Goal: Information Seeking & Learning: Learn about a topic

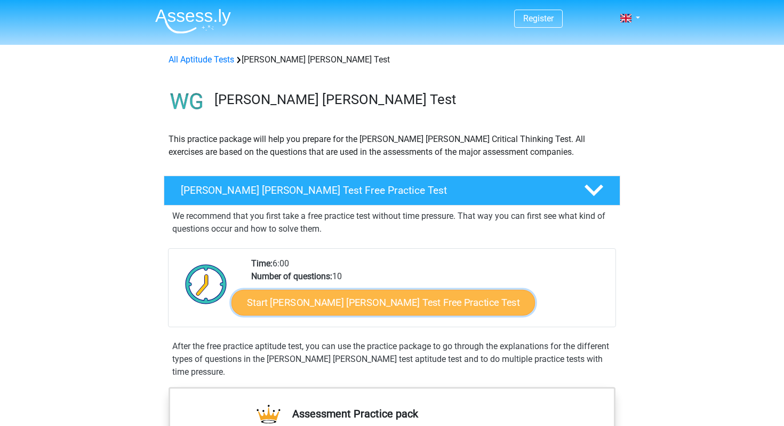
click at [365, 297] on link "Start Watson Glaser Test Free Practice Test" at bounding box center [384, 303] width 304 height 26
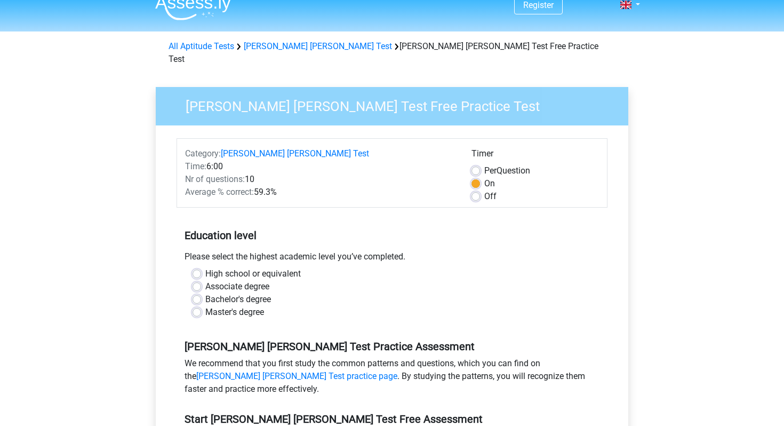
scroll to position [17, 0]
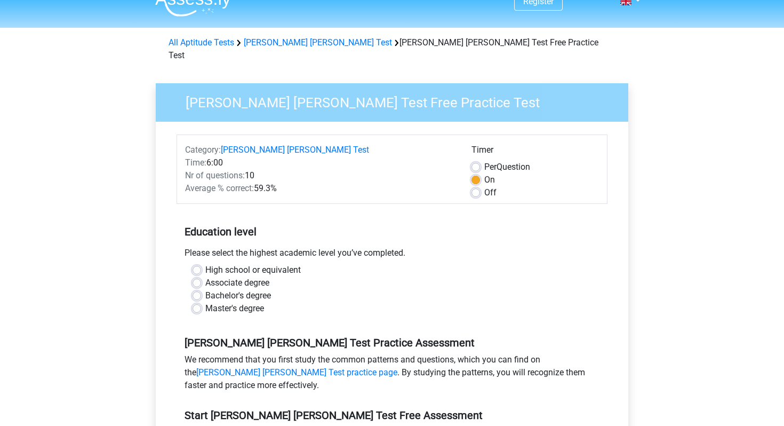
click at [205, 289] on label "Bachelor's degree" at bounding box center [238, 295] width 66 height 13
click at [198, 289] on input "Bachelor's degree" at bounding box center [197, 294] width 9 height 11
radio input "true"
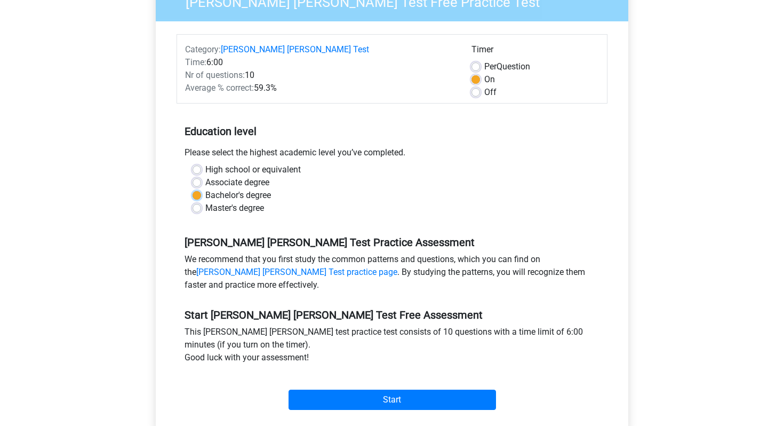
scroll to position [141, 0]
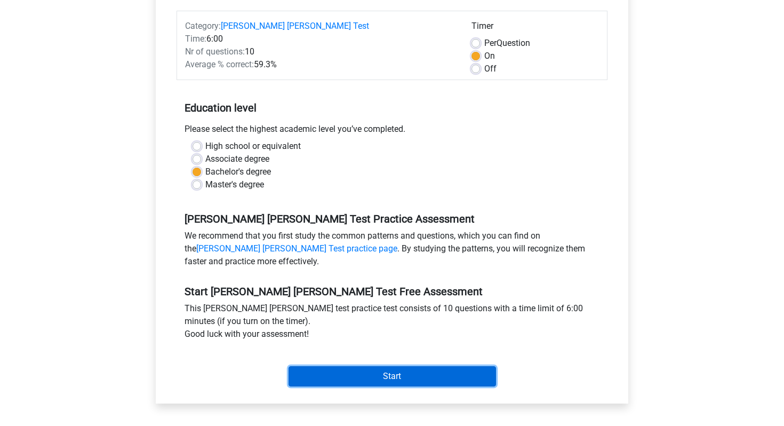
click at [369, 366] on input "Start" at bounding box center [393, 376] width 208 height 20
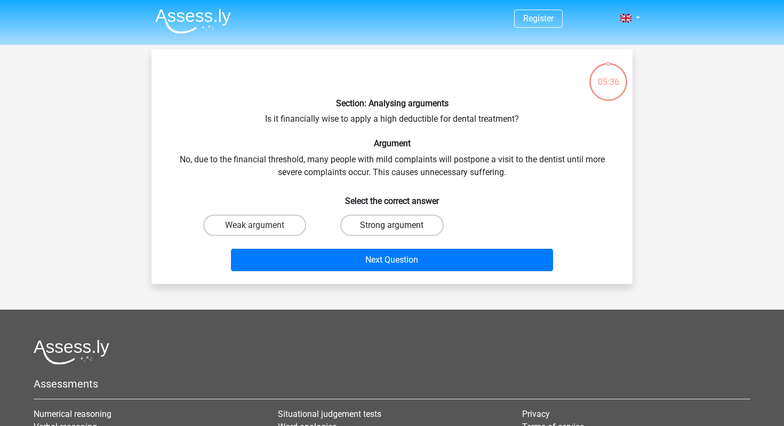
click at [407, 227] on label "Strong argument" at bounding box center [391, 224] width 103 height 21
click at [399, 227] on input "Strong argument" at bounding box center [395, 228] width 7 height 7
radio input "true"
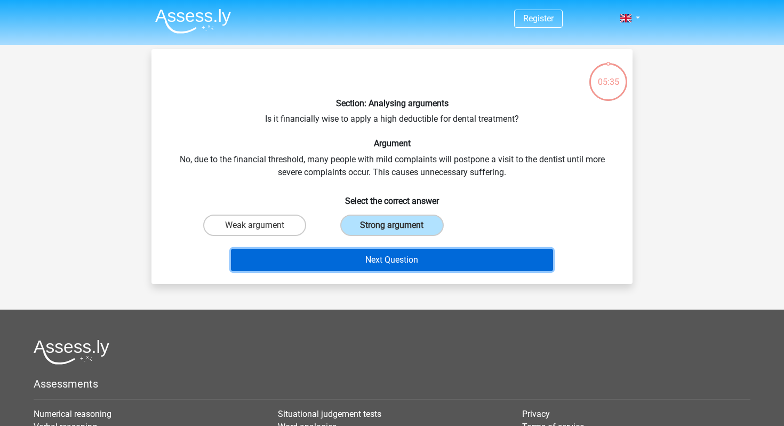
click at [415, 264] on button "Next Question" at bounding box center [392, 260] width 323 height 22
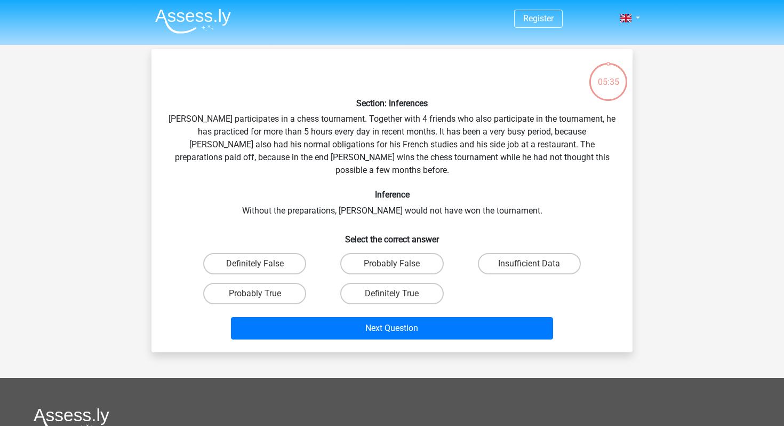
scroll to position [49, 0]
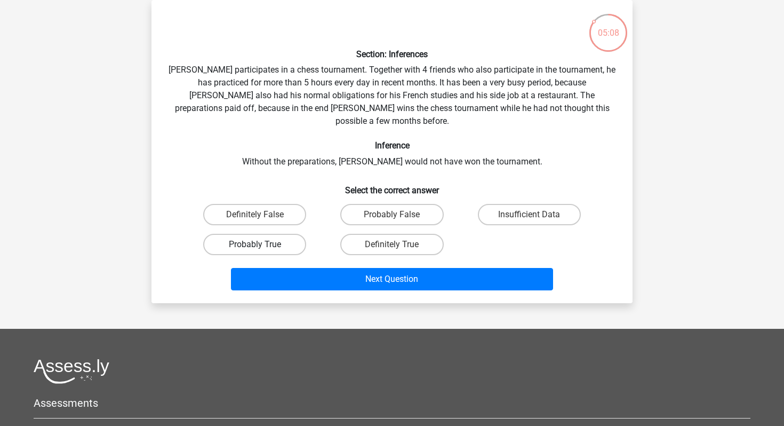
click at [287, 234] on label "Probably True" at bounding box center [254, 244] width 103 height 21
click at [262, 244] on input "Probably True" at bounding box center [258, 247] width 7 height 7
radio input "true"
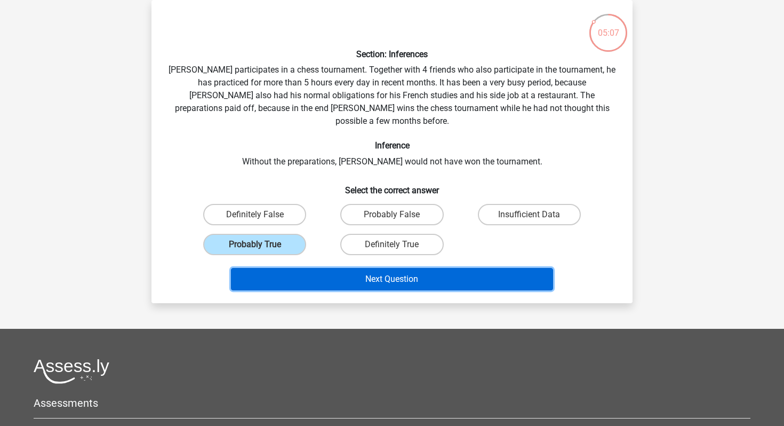
click at [332, 268] on button "Next Question" at bounding box center [392, 279] width 323 height 22
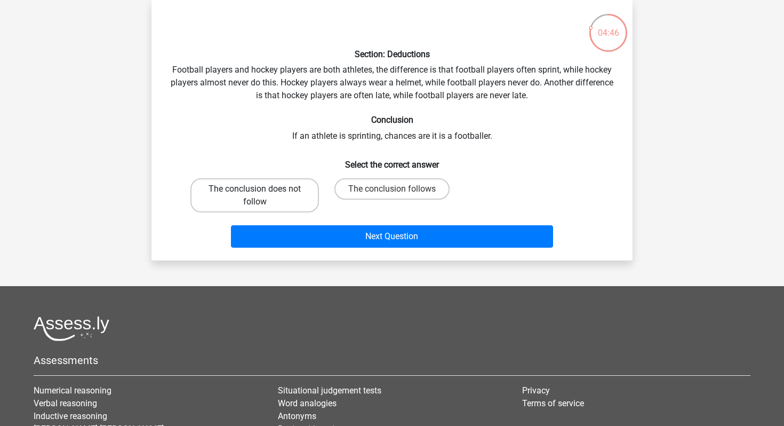
click at [293, 194] on label "The conclusion does not follow" at bounding box center [254, 195] width 129 height 34
click at [262, 194] on input "The conclusion does not follow" at bounding box center [258, 192] width 7 height 7
radio input "true"
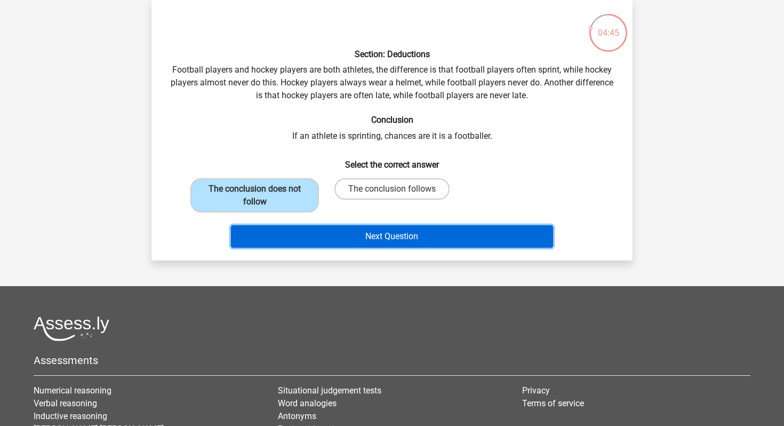
click at [346, 227] on button "Next Question" at bounding box center [392, 236] width 323 height 22
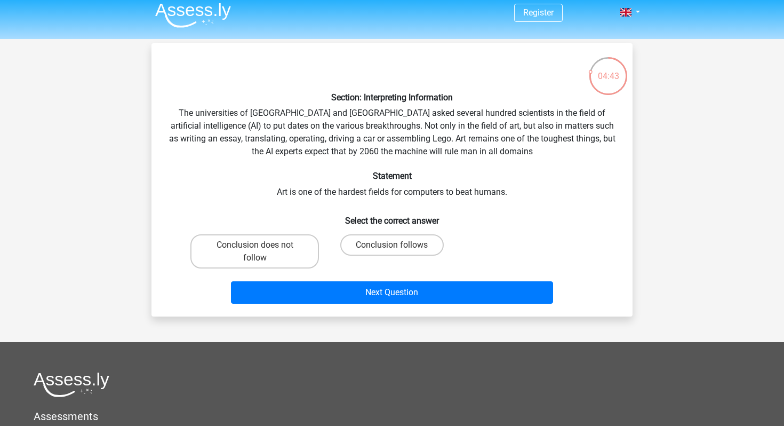
scroll to position [5, 0]
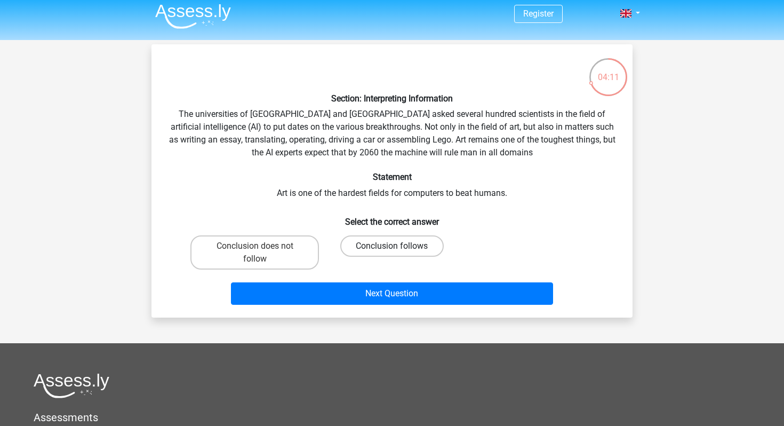
click at [364, 247] on label "Conclusion follows" at bounding box center [391, 245] width 103 height 21
click at [392, 247] on input "Conclusion follows" at bounding box center [395, 249] width 7 height 7
radio input "true"
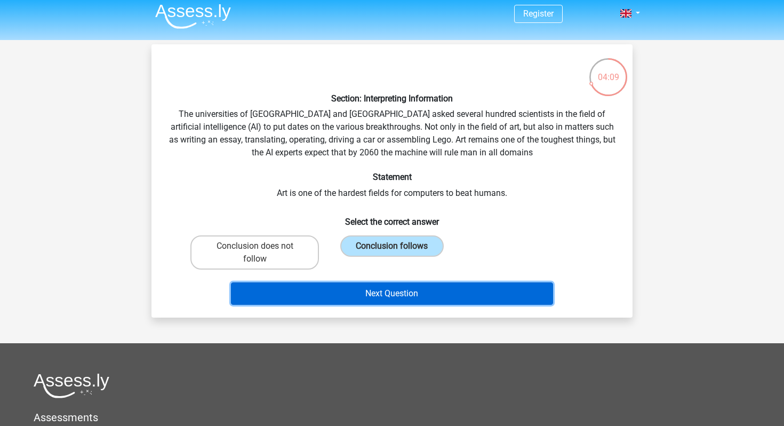
click at [376, 298] on button "Next Question" at bounding box center [392, 293] width 323 height 22
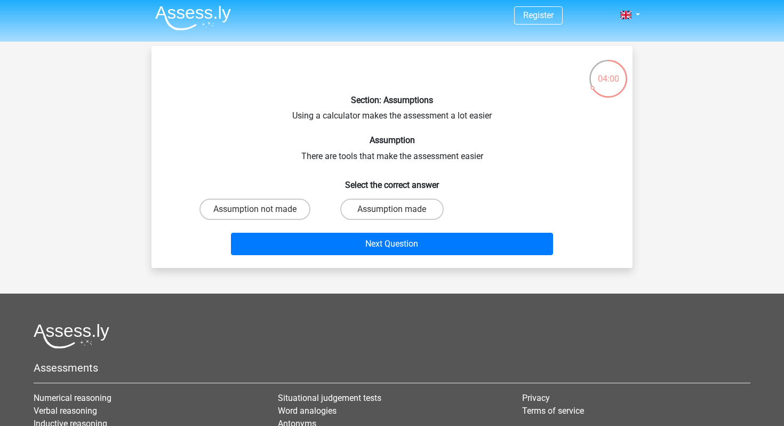
scroll to position [0, 0]
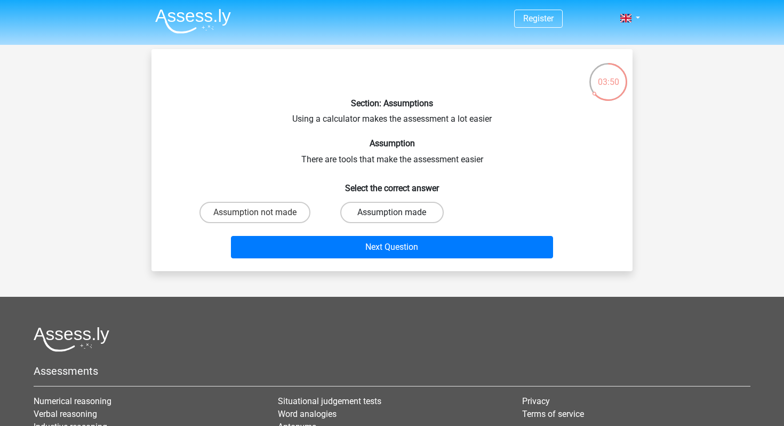
click at [369, 213] on label "Assumption made" at bounding box center [391, 212] width 103 height 21
click at [392, 213] on input "Assumption made" at bounding box center [395, 215] width 7 height 7
radio input "true"
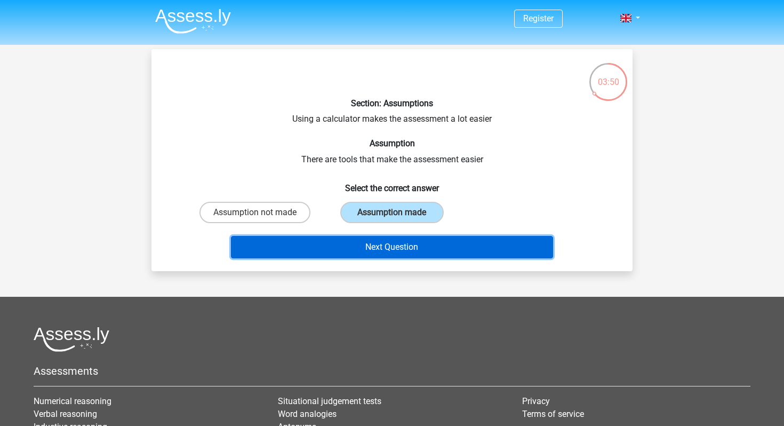
click at [371, 237] on button "Next Question" at bounding box center [392, 247] width 323 height 22
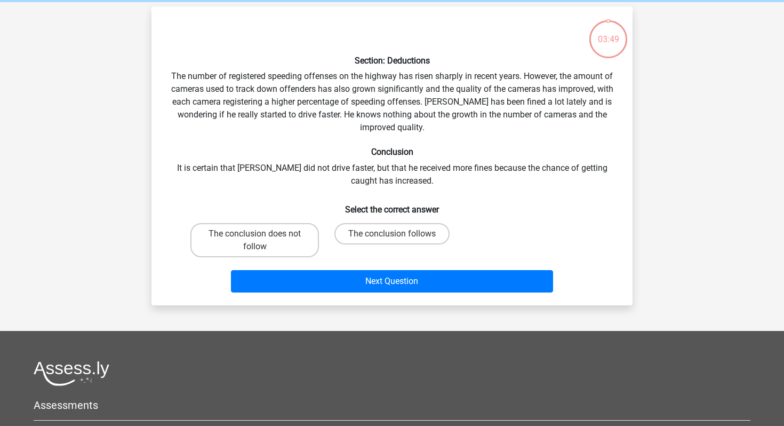
scroll to position [49, 0]
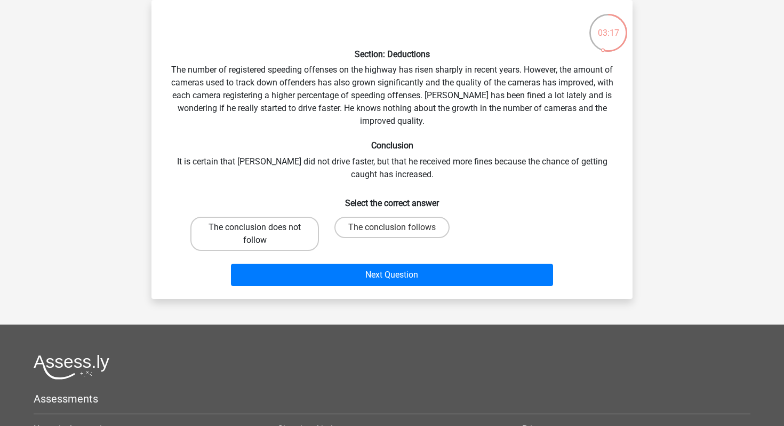
click at [297, 240] on label "The conclusion does not follow" at bounding box center [254, 234] width 129 height 34
click at [262, 234] on input "The conclusion does not follow" at bounding box center [258, 230] width 7 height 7
radio input "true"
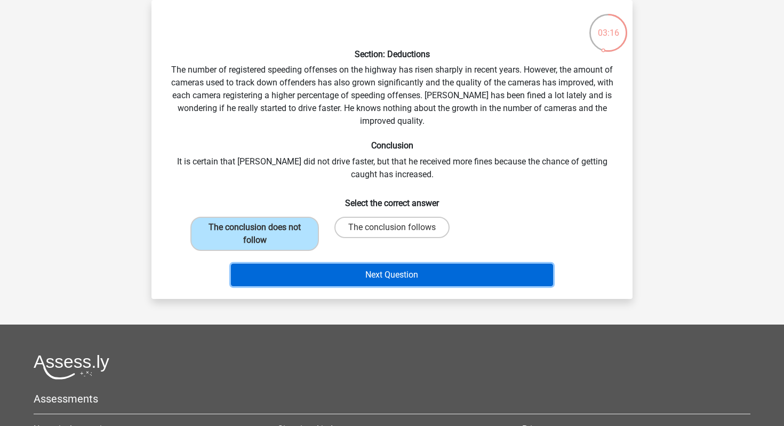
click at [317, 264] on button "Next Question" at bounding box center [392, 275] width 323 height 22
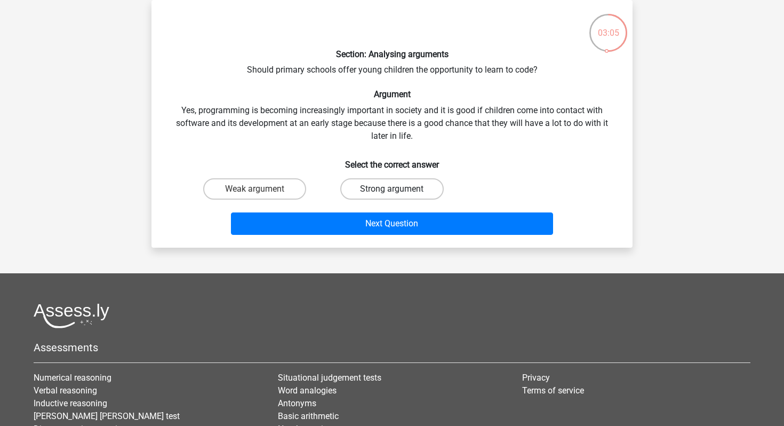
click at [372, 189] on label "Strong argument" at bounding box center [391, 188] width 103 height 21
click at [392, 189] on input "Strong argument" at bounding box center [395, 192] width 7 height 7
radio input "true"
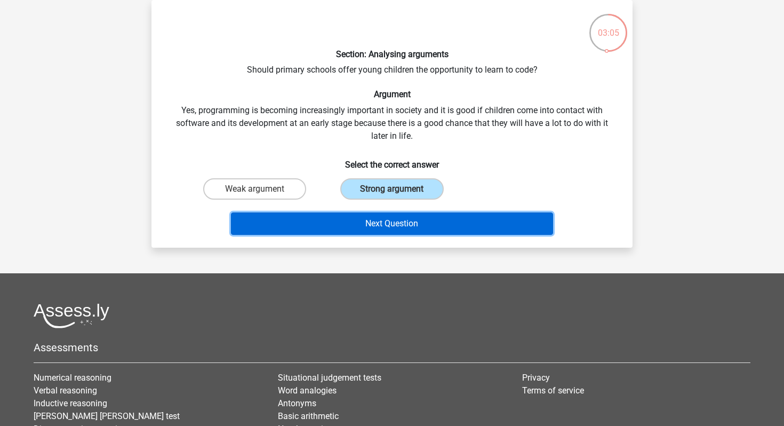
click at [383, 224] on button "Next Question" at bounding box center [392, 223] width 323 height 22
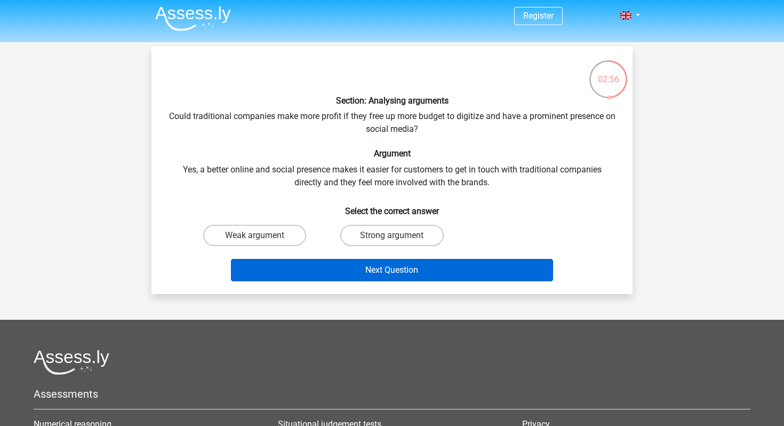
scroll to position [0, 0]
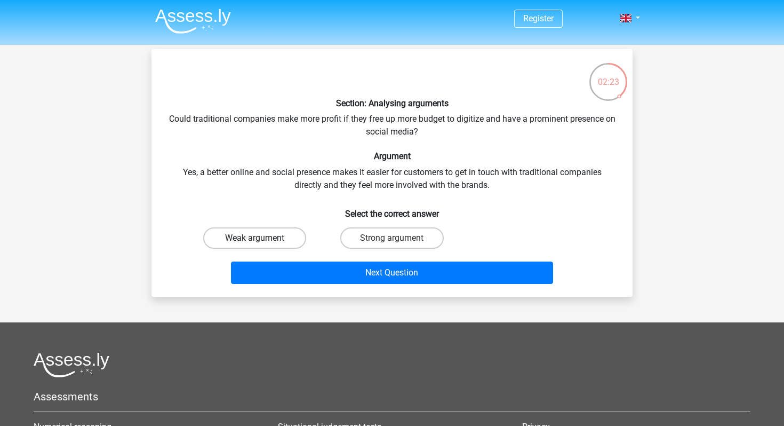
click at [290, 235] on label "Weak argument" at bounding box center [254, 237] width 103 height 21
click at [262, 238] on input "Weak argument" at bounding box center [258, 241] width 7 height 7
radio input "true"
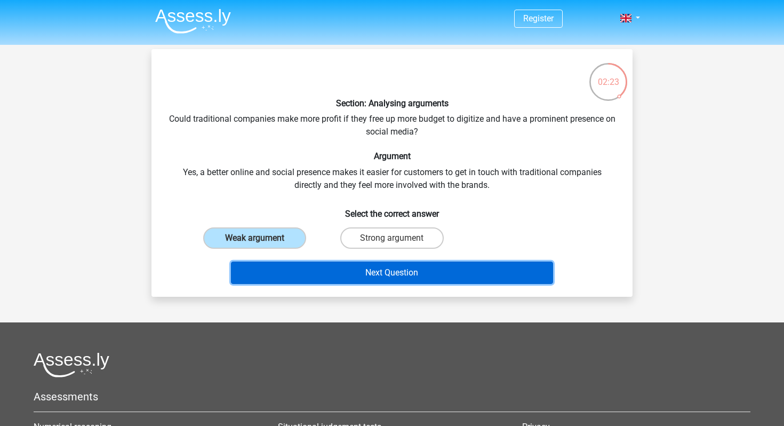
click at [316, 266] on button "Next Question" at bounding box center [392, 272] width 323 height 22
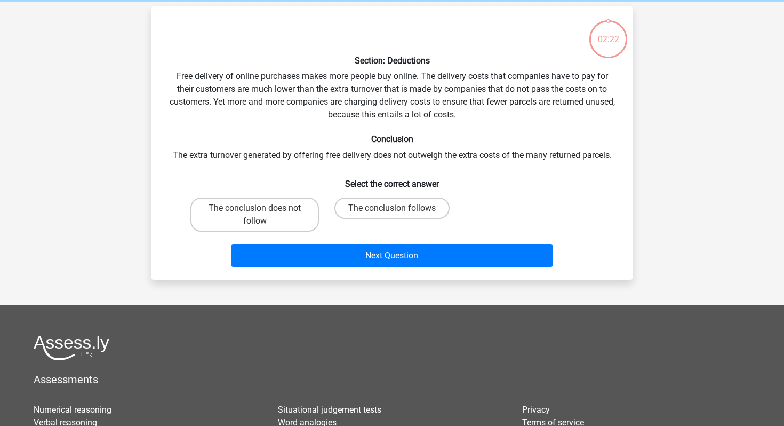
scroll to position [49, 0]
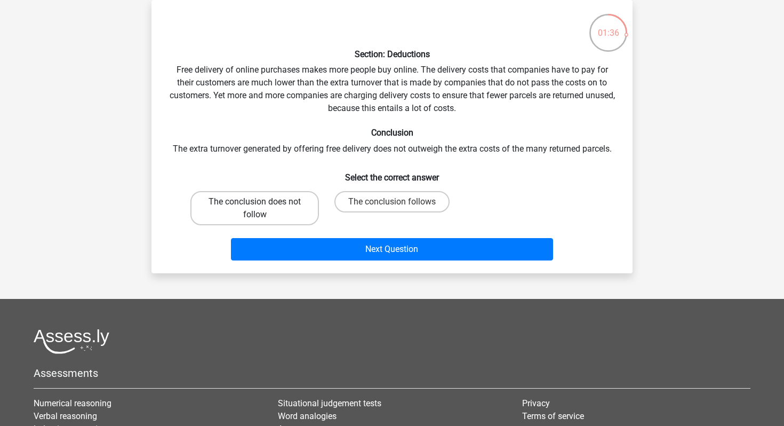
click at [314, 206] on label "The conclusion does not follow" at bounding box center [254, 208] width 129 height 34
click at [262, 206] on input "The conclusion does not follow" at bounding box center [258, 205] width 7 height 7
radio input "true"
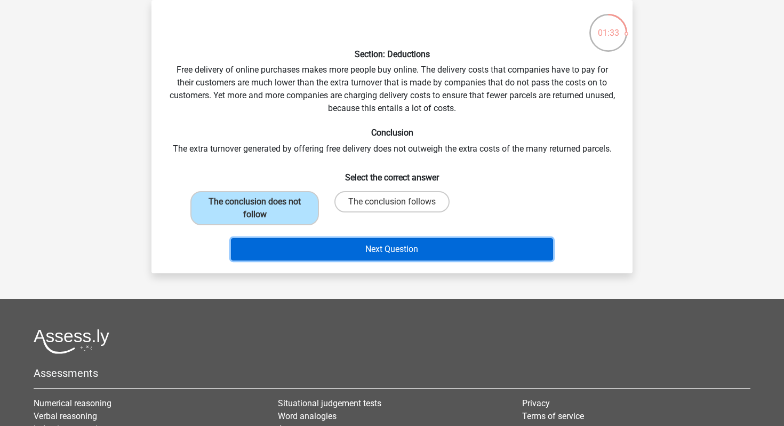
click at [339, 248] on button "Next Question" at bounding box center [392, 249] width 323 height 22
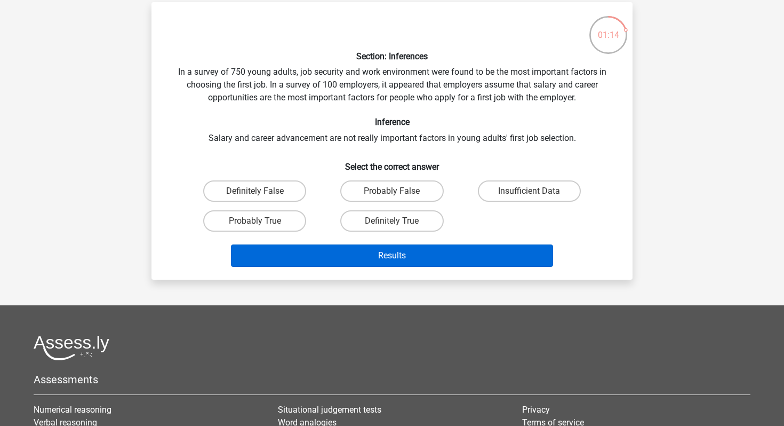
scroll to position [46, 0]
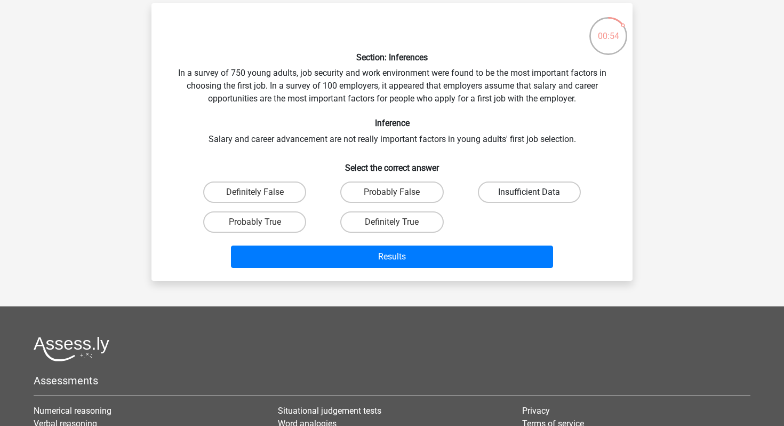
click at [516, 199] on label "Insufficient Data" at bounding box center [529, 191] width 103 height 21
click at [529, 199] on input "Insufficient Data" at bounding box center [532, 195] width 7 height 7
radio input "true"
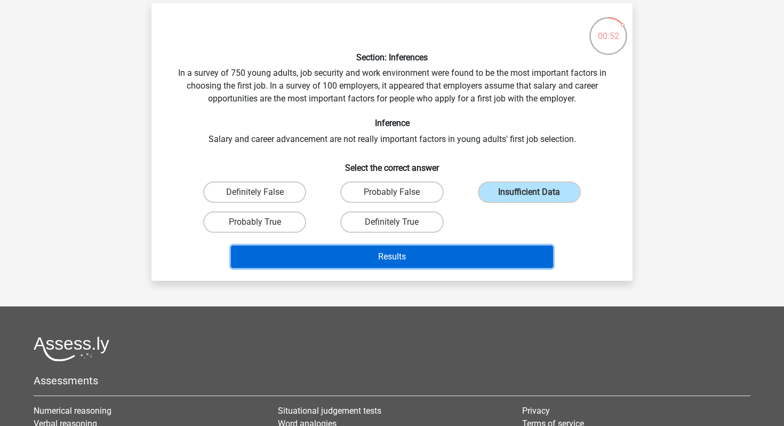
click at [433, 255] on button "Results" at bounding box center [392, 256] width 323 height 22
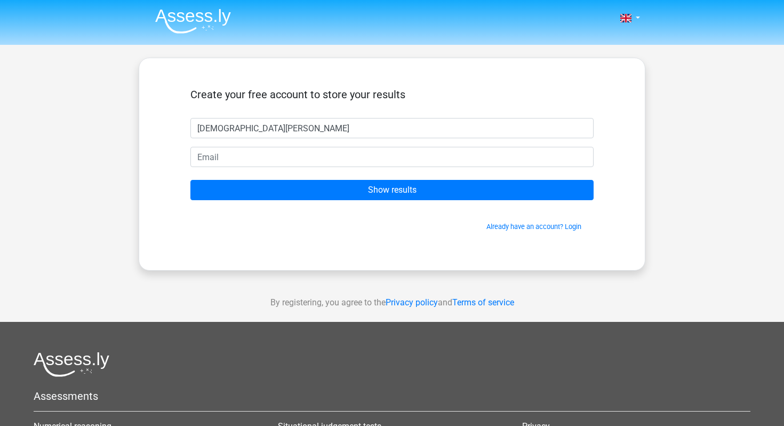
type input "[DEMOGRAPHIC_DATA][PERSON_NAME]"
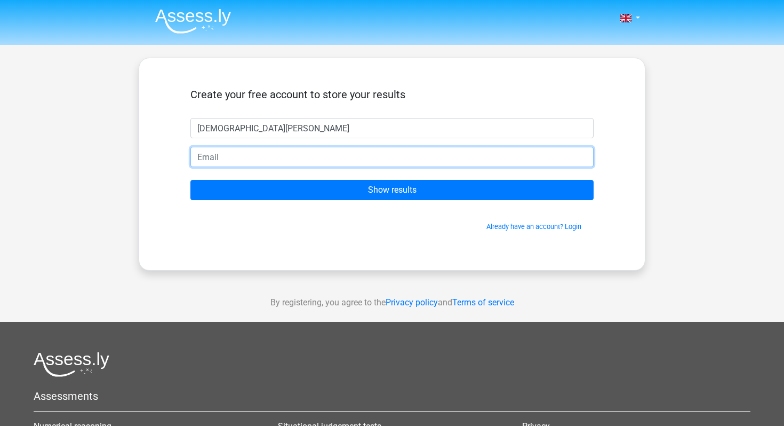
click at [400, 166] on input "email" at bounding box center [391, 157] width 403 height 20
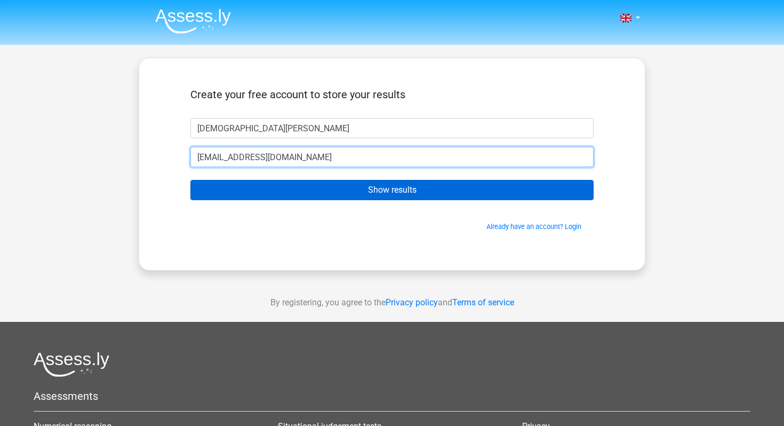
type input "[EMAIL_ADDRESS][DOMAIN_NAME]"
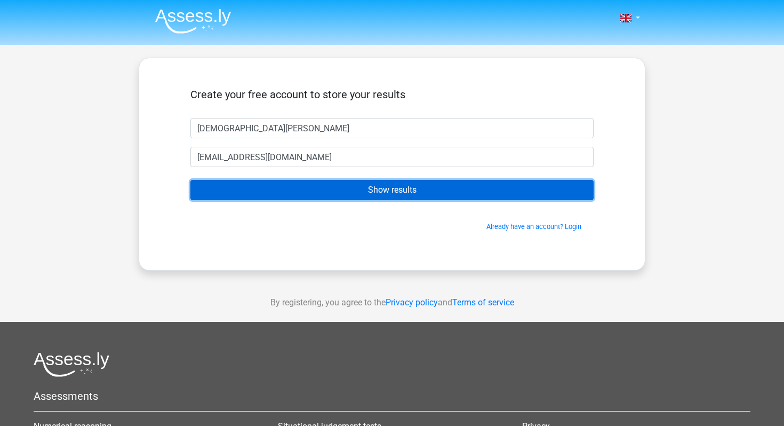
click at [326, 197] on input "Show results" at bounding box center [391, 190] width 403 height 20
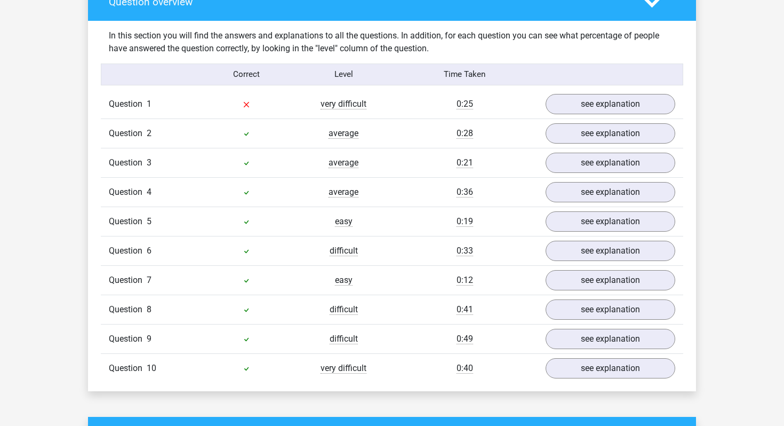
scroll to position [807, 0]
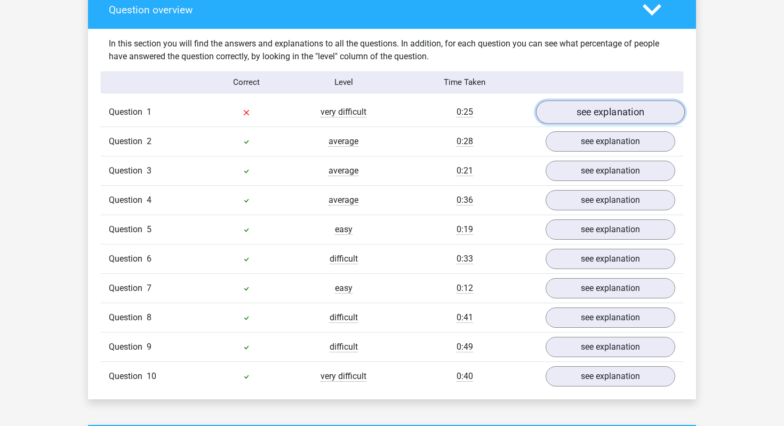
click at [595, 109] on link "see explanation" at bounding box center [610, 111] width 149 height 23
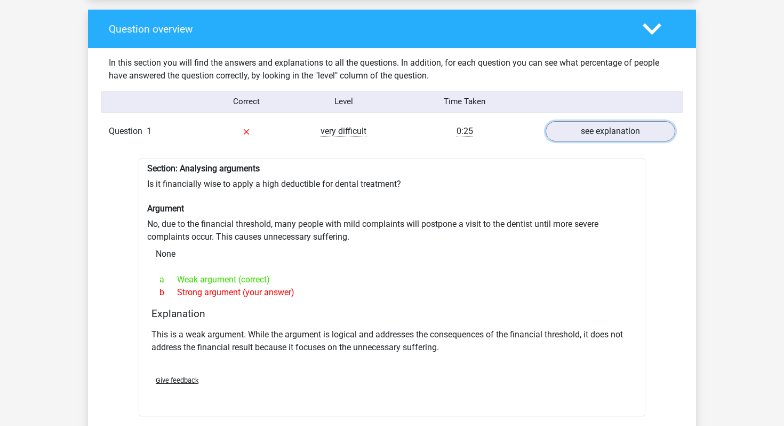
scroll to position [592, 0]
